Goal: Information Seeking & Learning: Learn about a topic

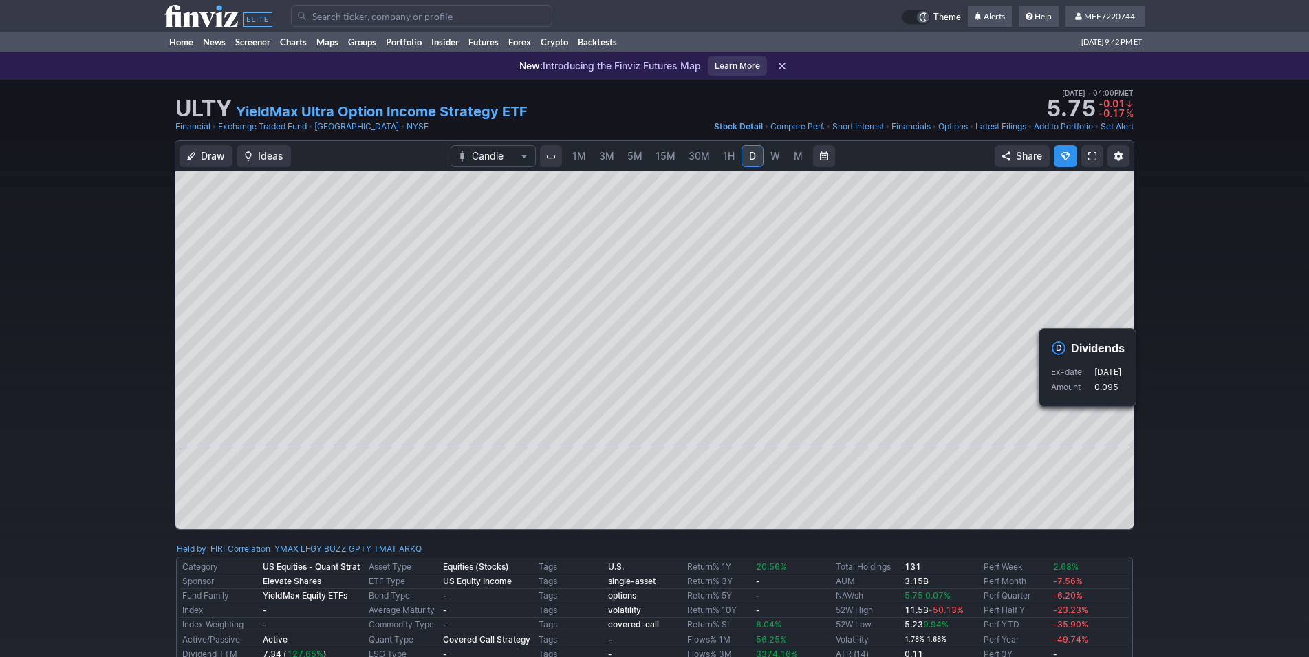
click at [1253, 397] on div "Draw Ideas Candle 1M 3M 5M 15M 30M 1H D W M Share" at bounding box center [654, 340] width 1309 height 400
click at [471, 22] on input "Search" at bounding box center [421, 16] width 261 height 22
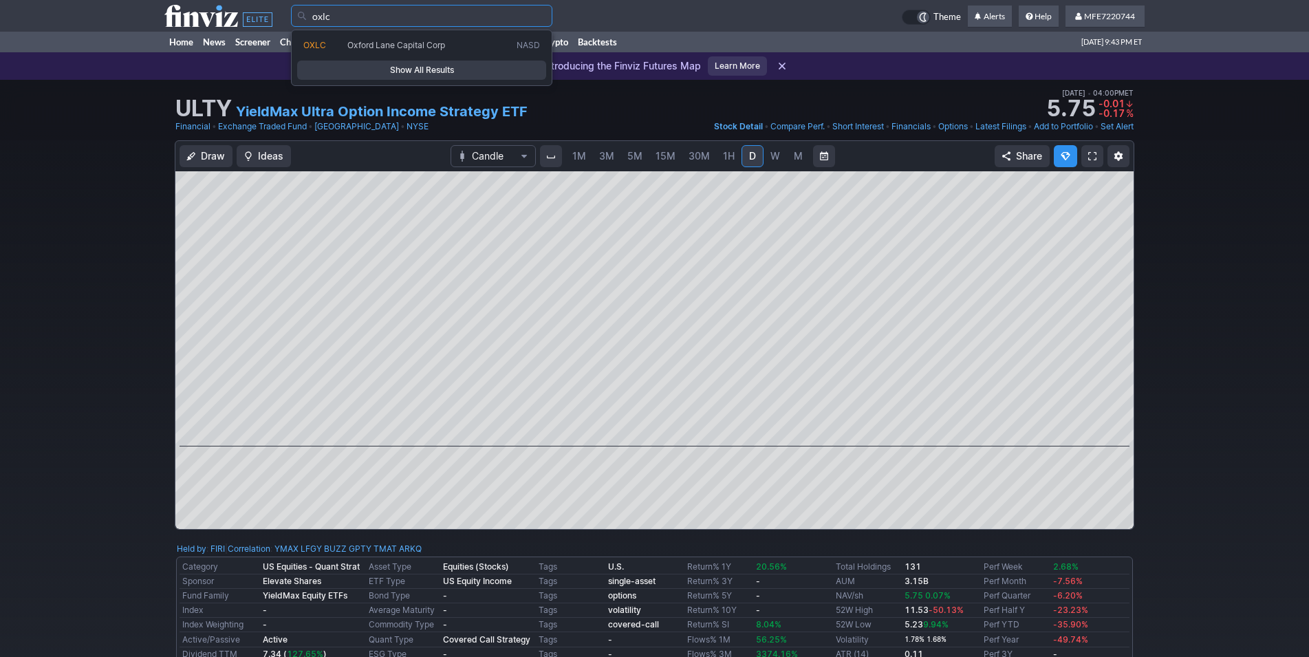
type input "oxlc"
